Goal: Task Accomplishment & Management: Complete application form

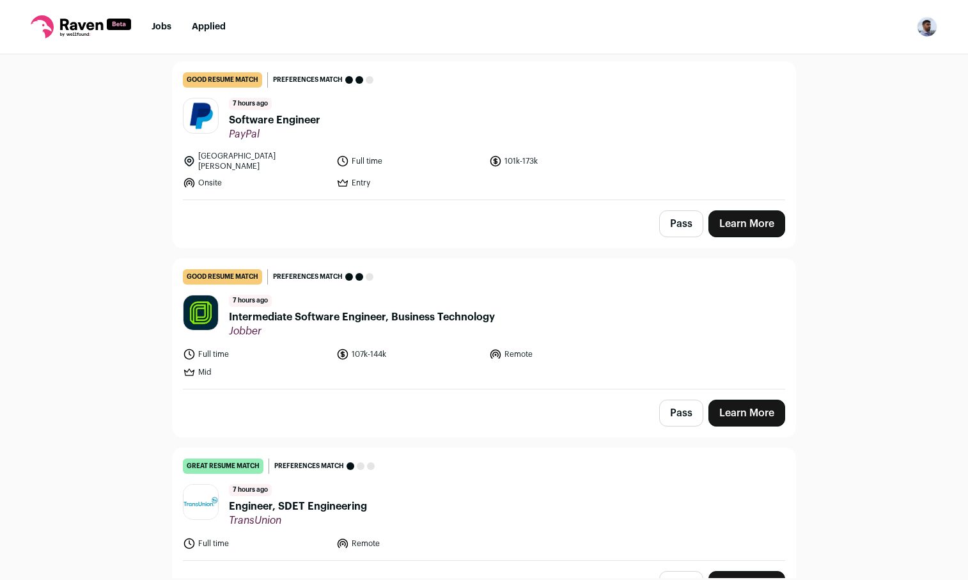
scroll to position [250, 0]
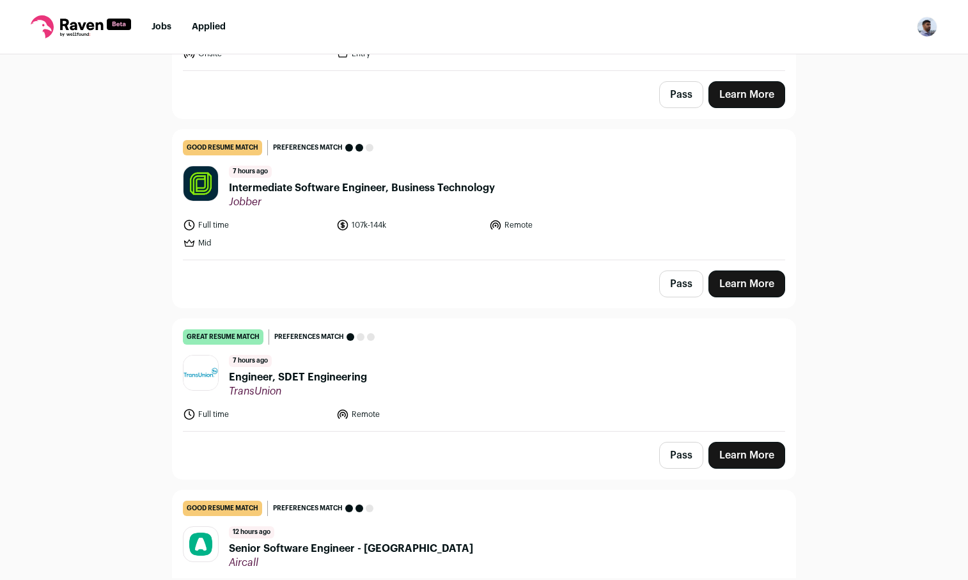
click at [739, 447] on link "Learn More" at bounding box center [746, 455] width 77 height 27
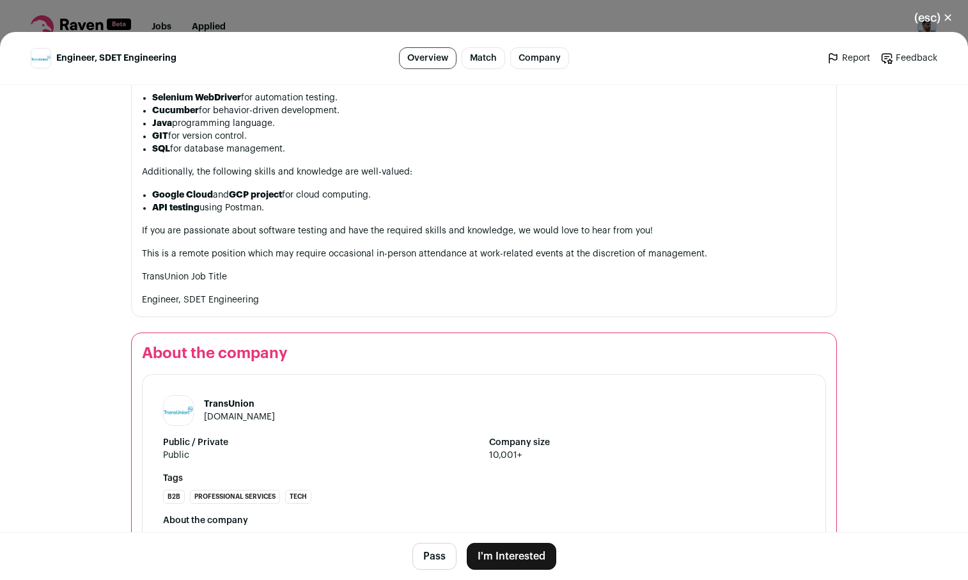
scroll to position [1140, 0]
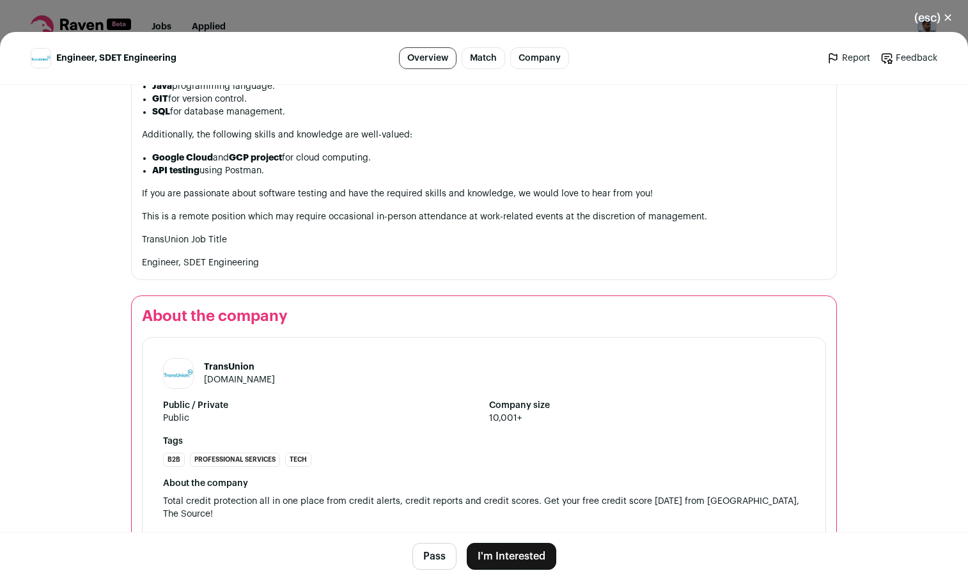
click at [522, 564] on button "I'm Interested" at bounding box center [511, 556] width 89 height 27
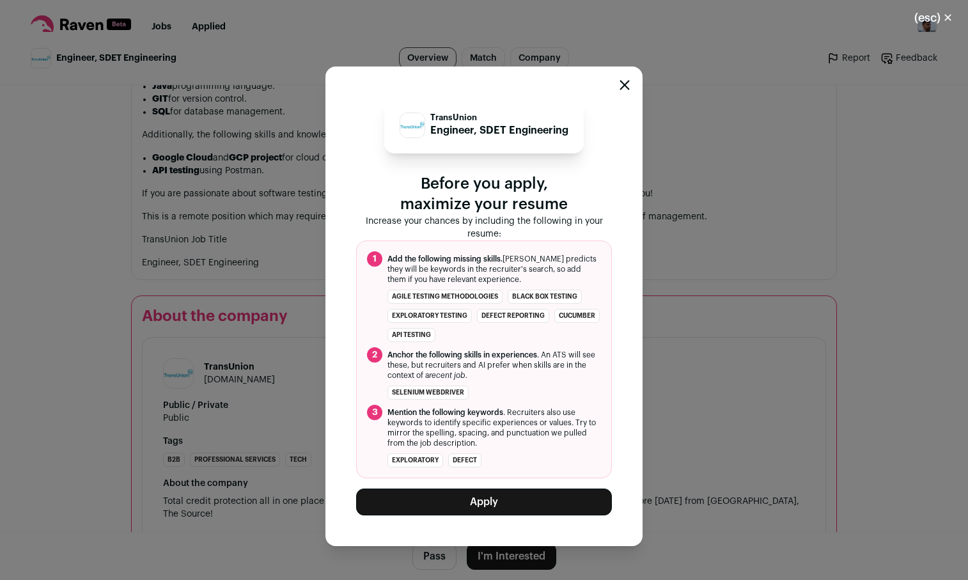
click at [534, 507] on button "Apply" at bounding box center [484, 501] width 256 height 27
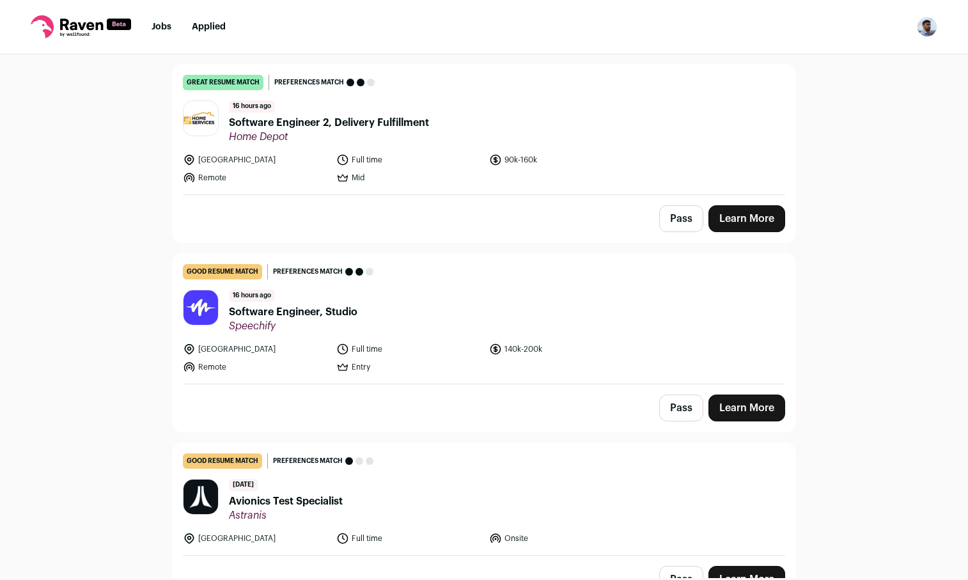
scroll to position [889, 0]
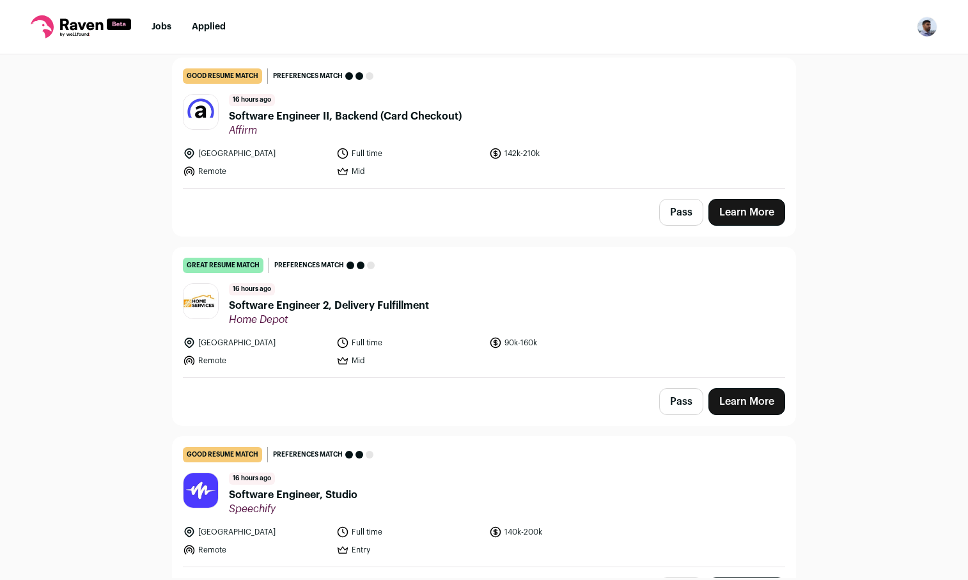
click at [769, 394] on link "Learn More" at bounding box center [746, 401] width 77 height 27
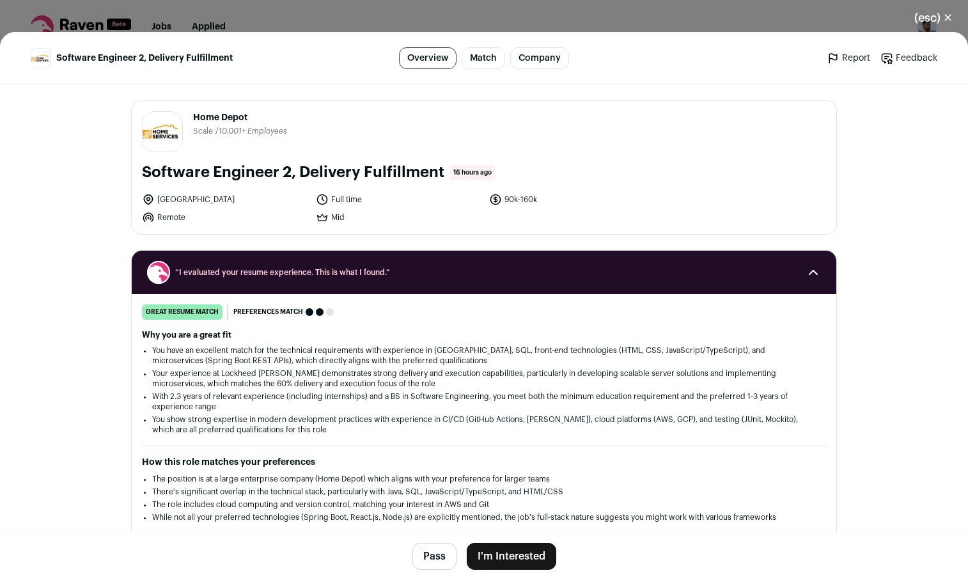
click at [502, 558] on button "I'm Interested" at bounding box center [511, 556] width 89 height 27
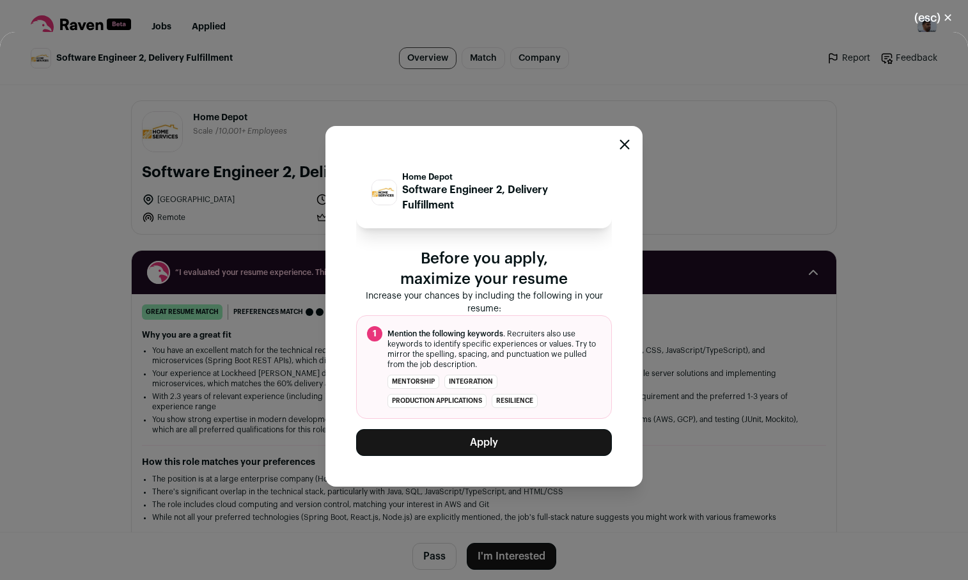
click at [486, 445] on button "Apply" at bounding box center [484, 442] width 256 height 27
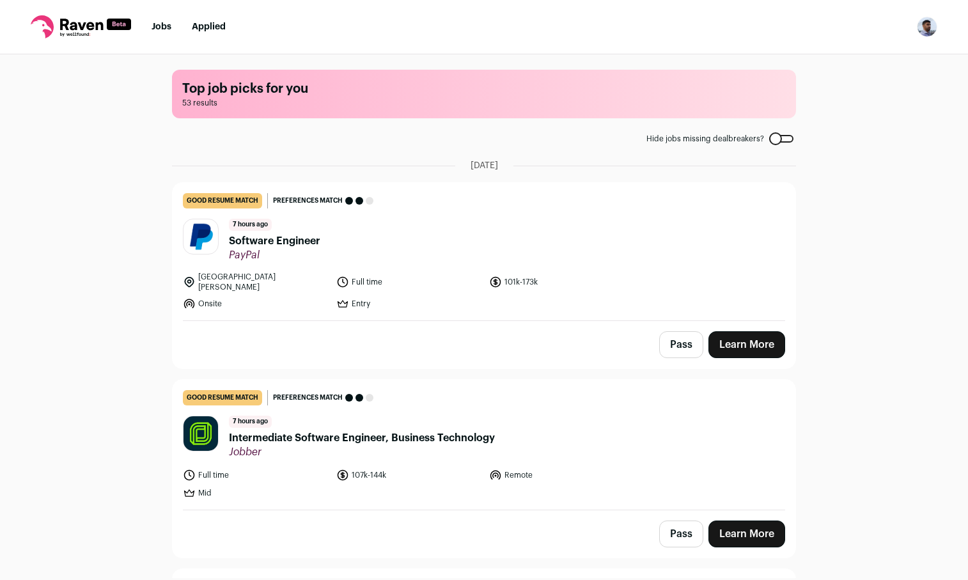
click at [757, 336] on link "Learn More" at bounding box center [746, 344] width 77 height 27
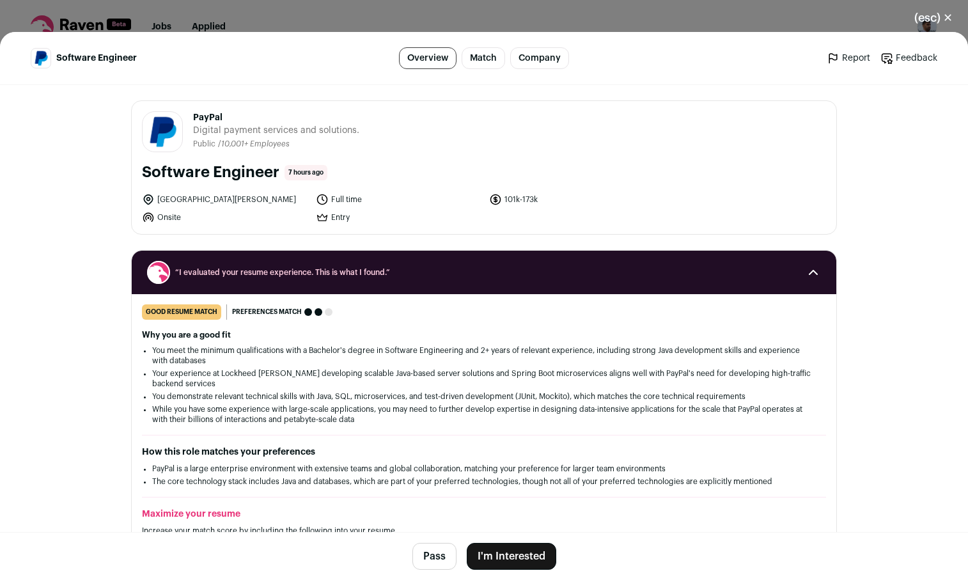
click at [511, 552] on button "I'm Interested" at bounding box center [511, 556] width 89 height 27
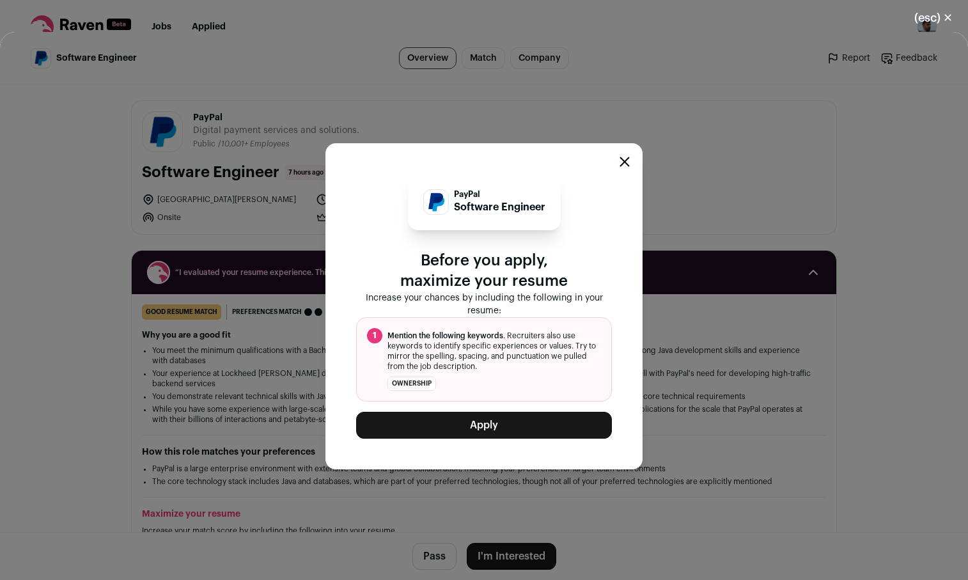
click at [473, 431] on button "Apply" at bounding box center [484, 425] width 256 height 27
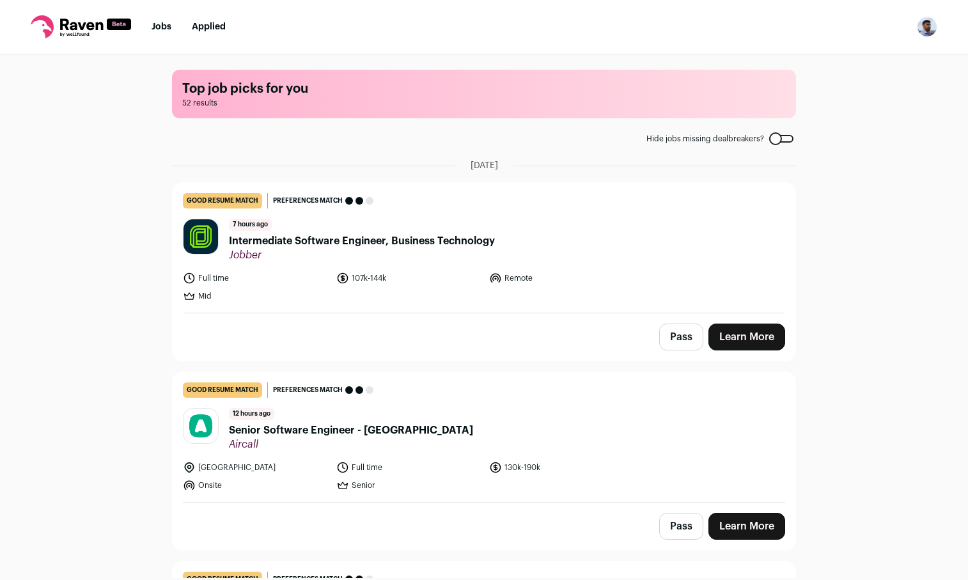
click at [382, 244] on span "Intermediate Software Engineer, Business Technology" at bounding box center [362, 240] width 266 height 15
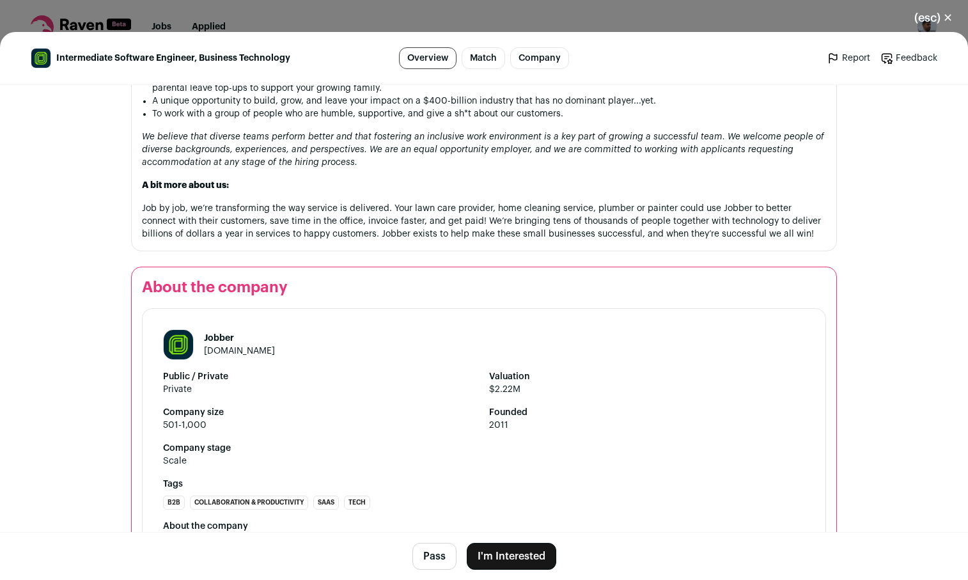
scroll to position [1661, 0]
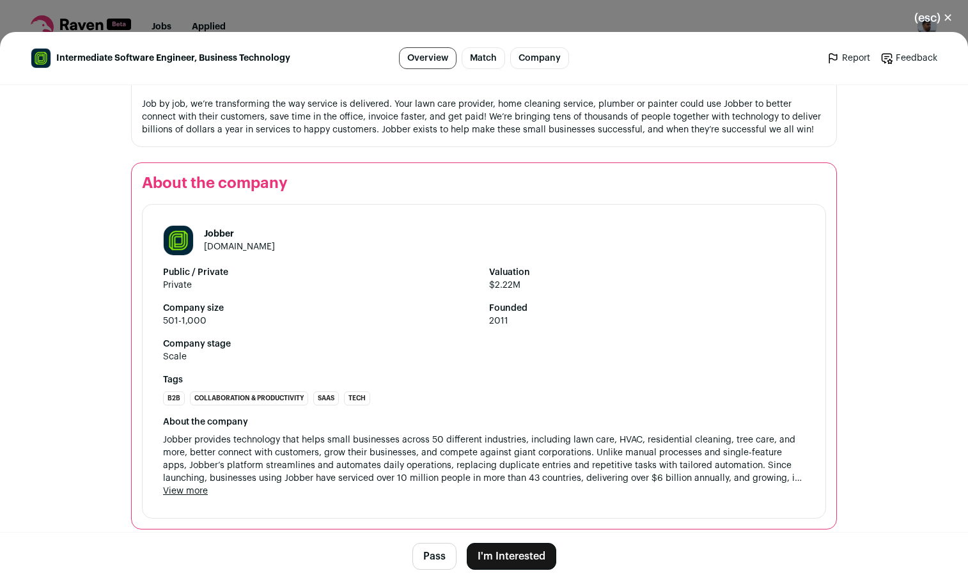
click at [533, 547] on button "I'm Interested" at bounding box center [511, 556] width 89 height 27
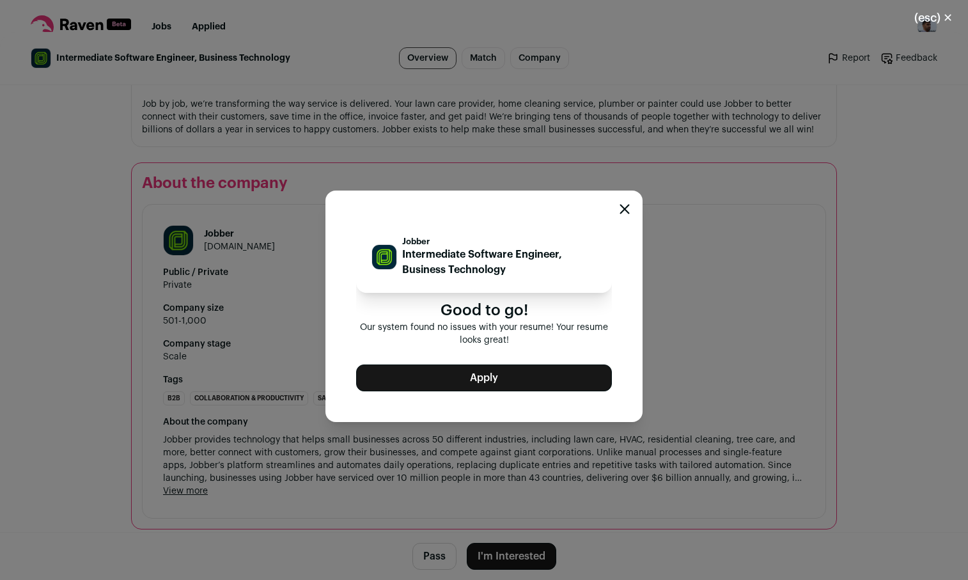
click at [503, 389] on button "Apply" at bounding box center [484, 377] width 256 height 27
